Goal: Find contact information: Find contact information

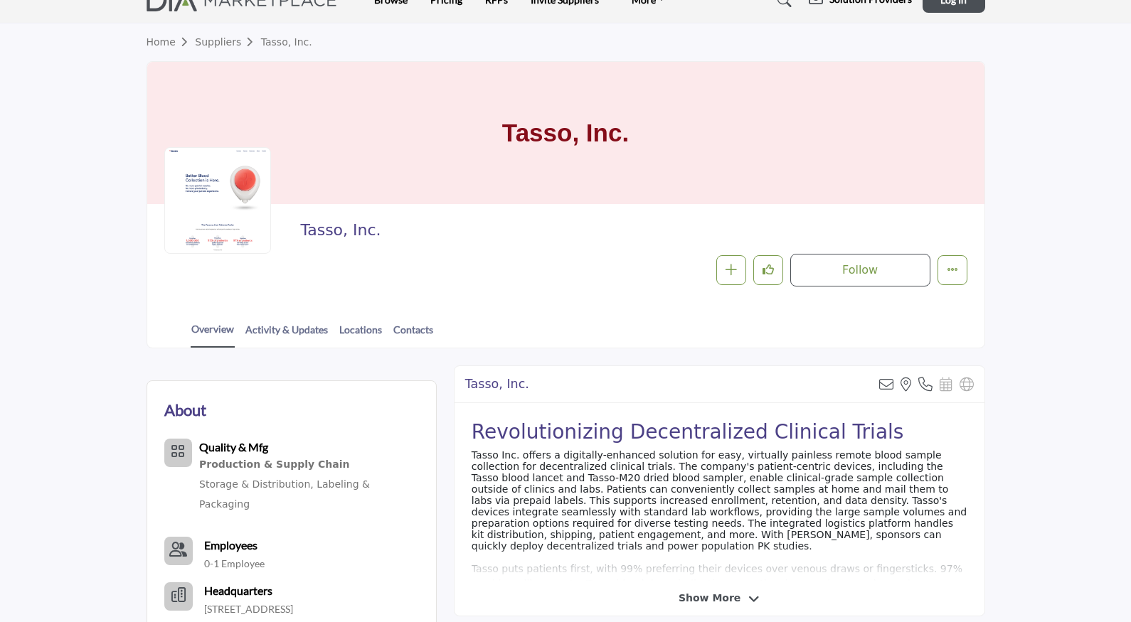
scroll to position [45, 0]
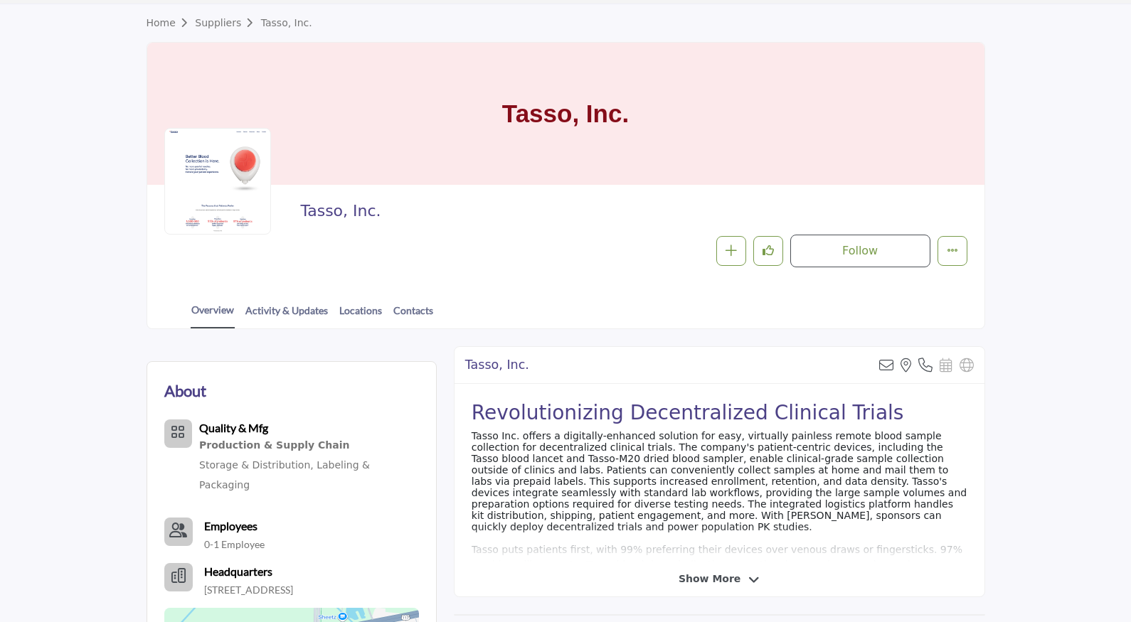
click at [720, 580] on span "Show More" at bounding box center [709, 579] width 62 height 15
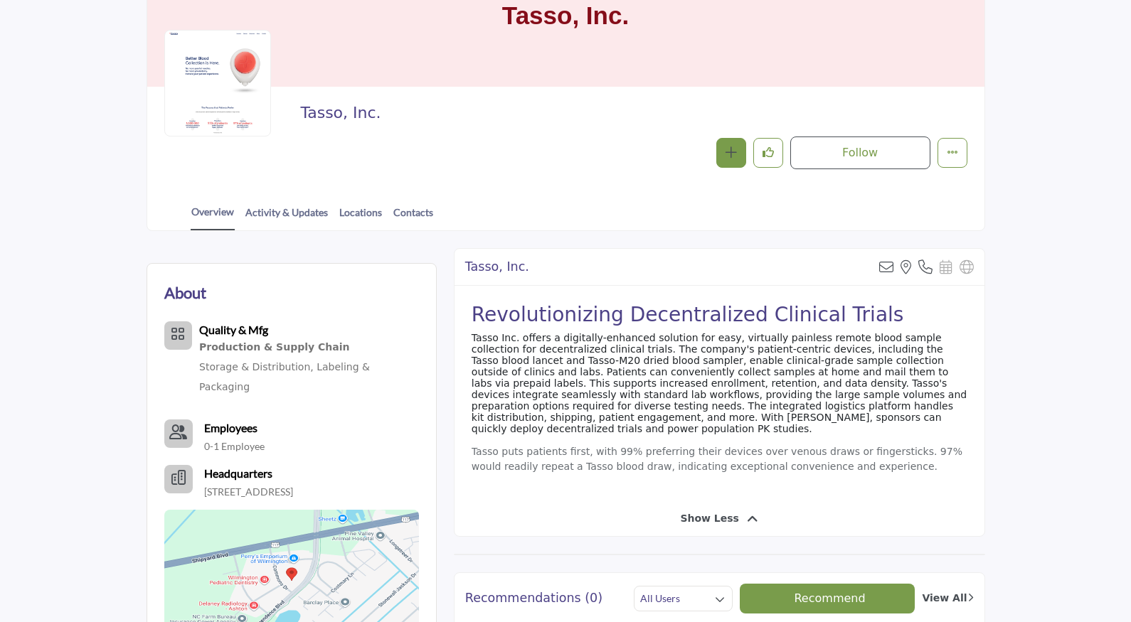
scroll to position [153, 0]
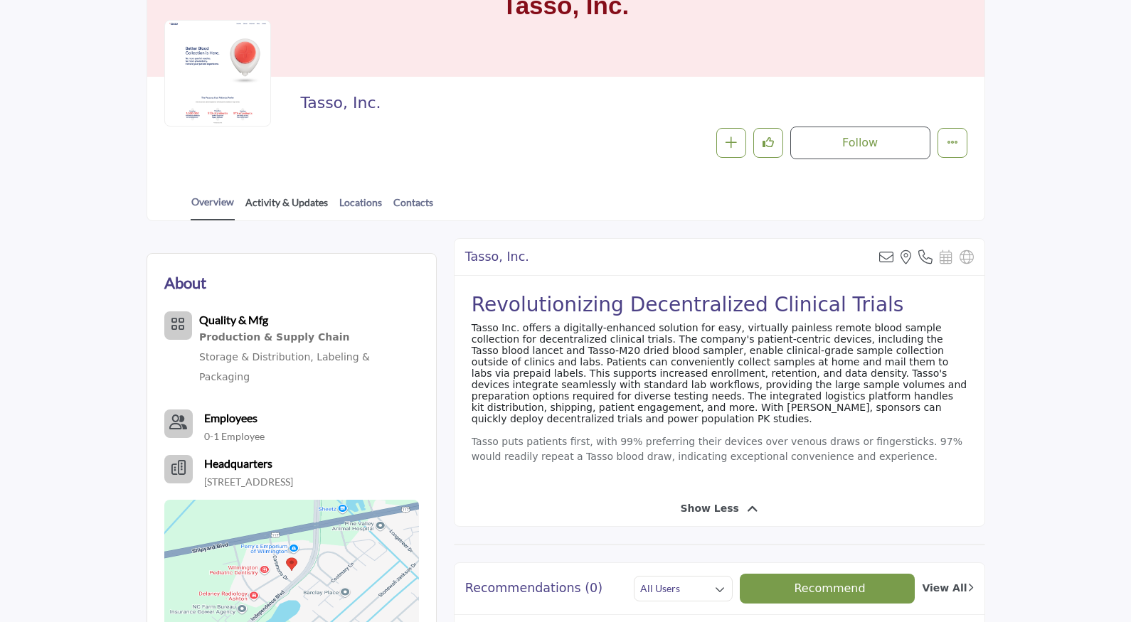
click at [312, 206] on link "Activity & Updates" at bounding box center [287, 207] width 84 height 25
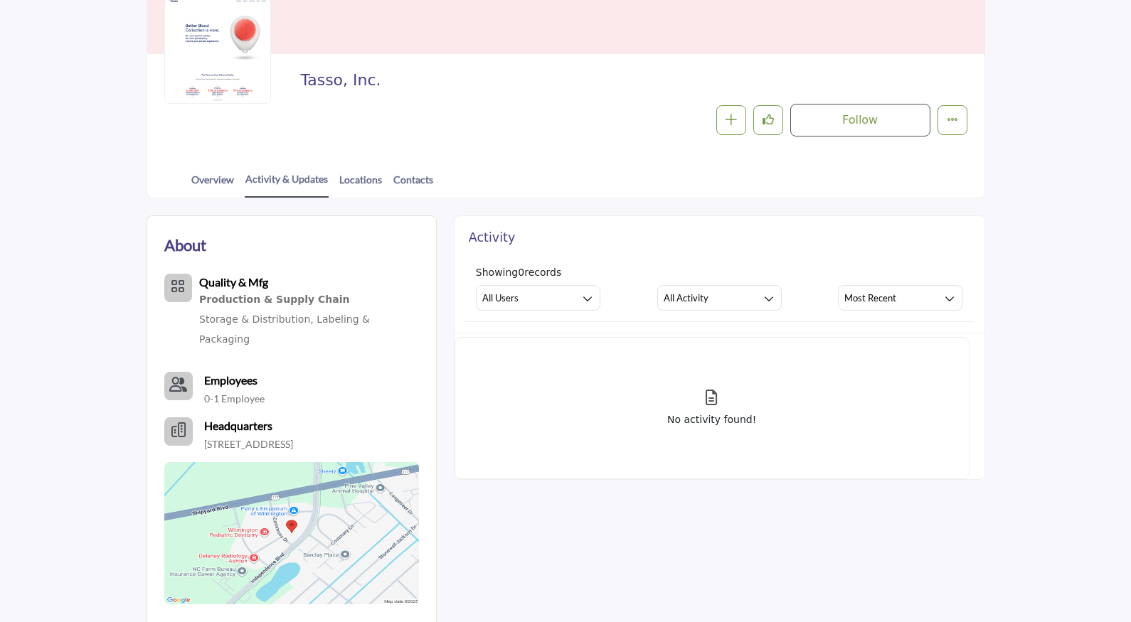
scroll to position [204, 0]
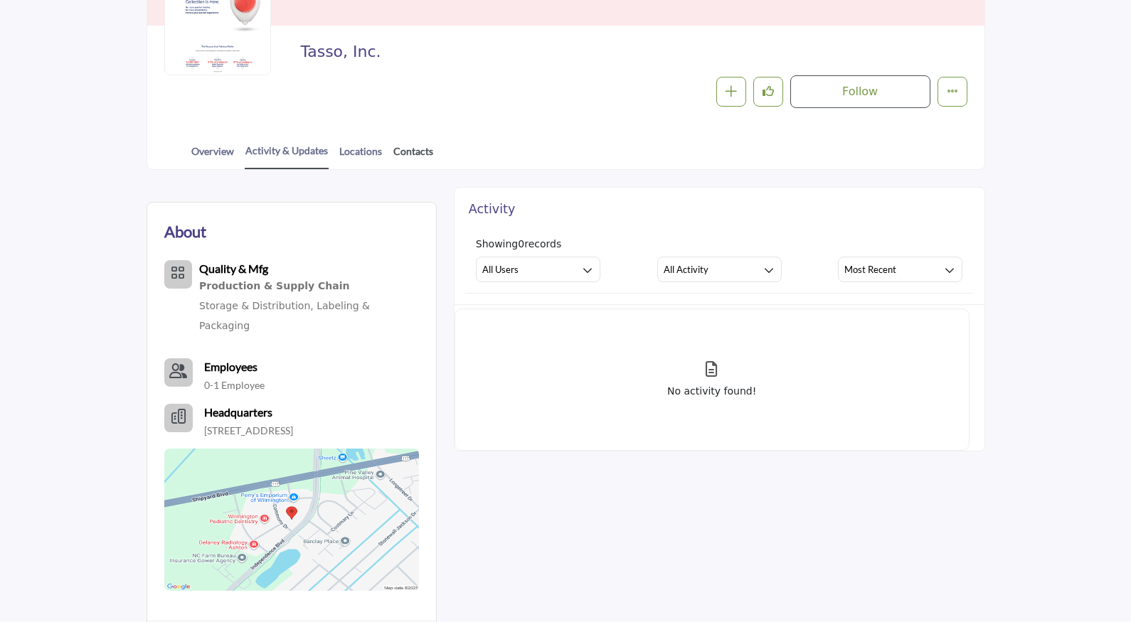
click at [412, 152] on link "Contacts" at bounding box center [413, 156] width 41 height 25
